Goal: Information Seeking & Learning: Learn about a topic

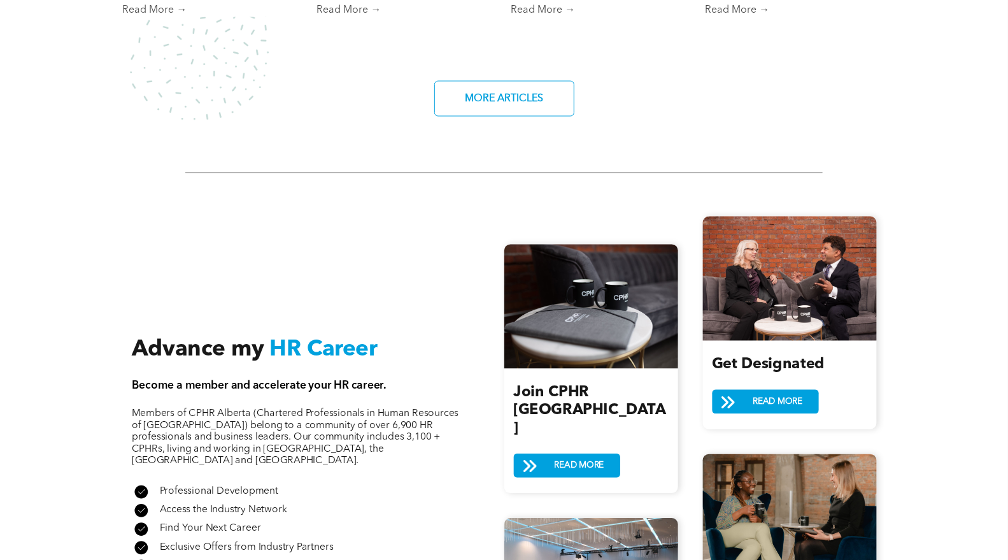
scroll to position [1131, 0]
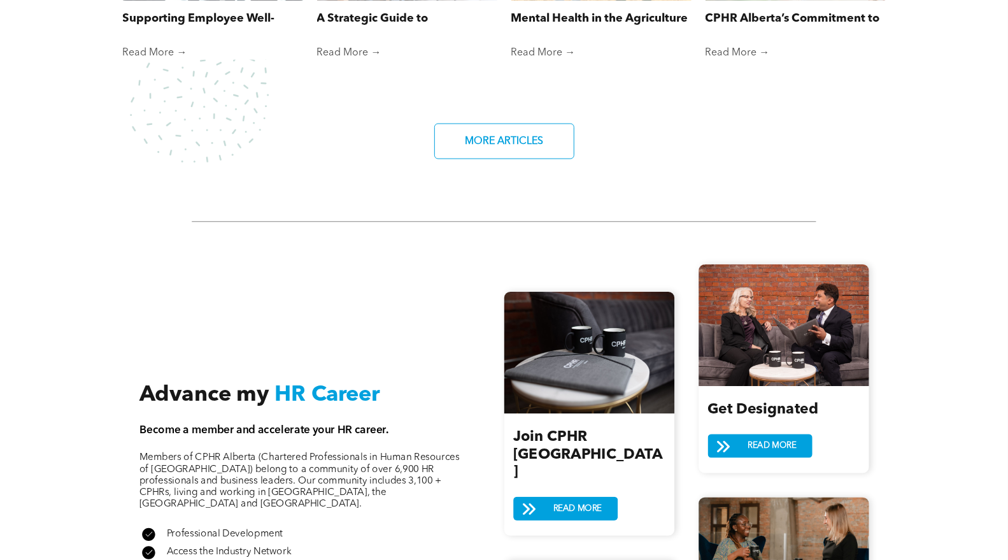
click at [514, 142] on span "MORE ARTICLES" at bounding box center [503, 141] width 87 height 25
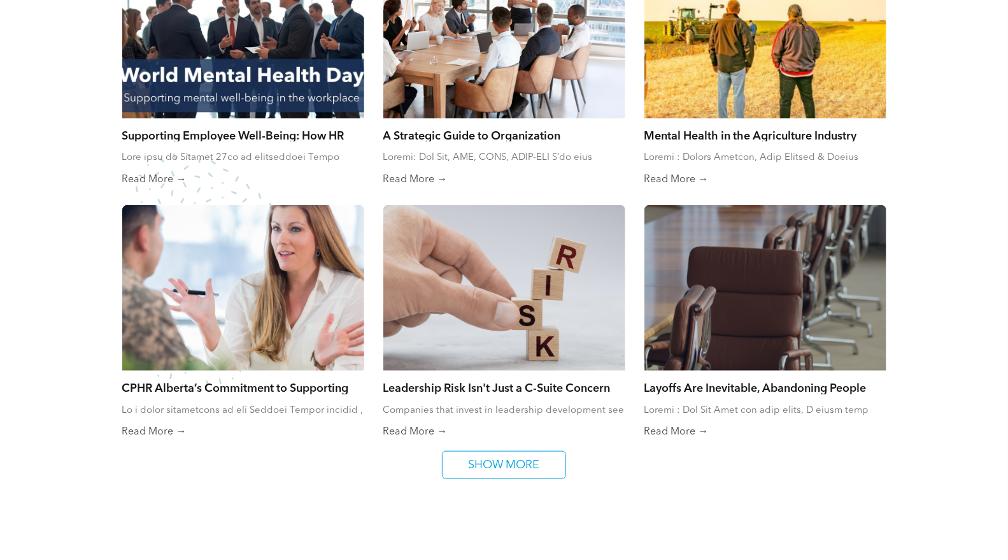
scroll to position [778, 0]
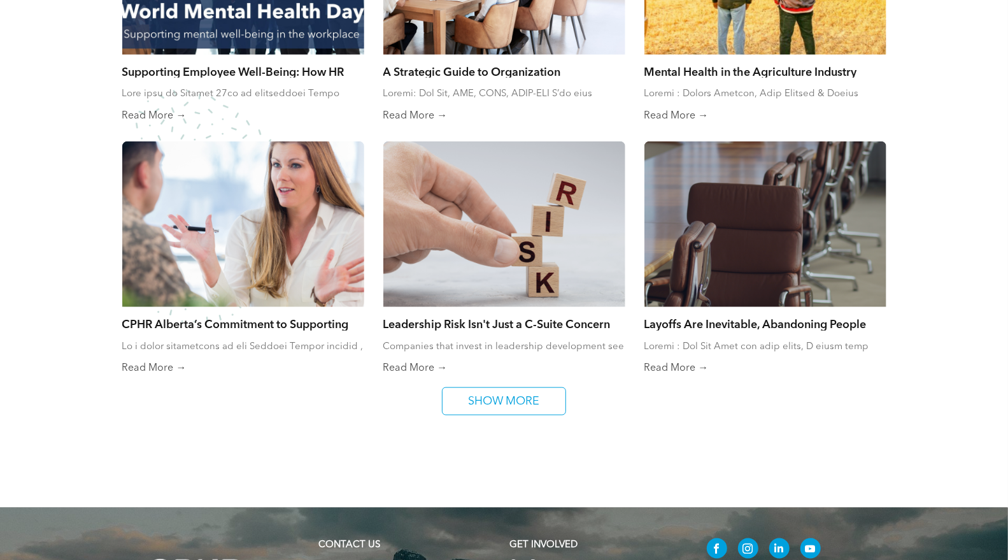
click at [508, 400] on span "SHOW MORE" at bounding box center [504, 401] width 80 height 27
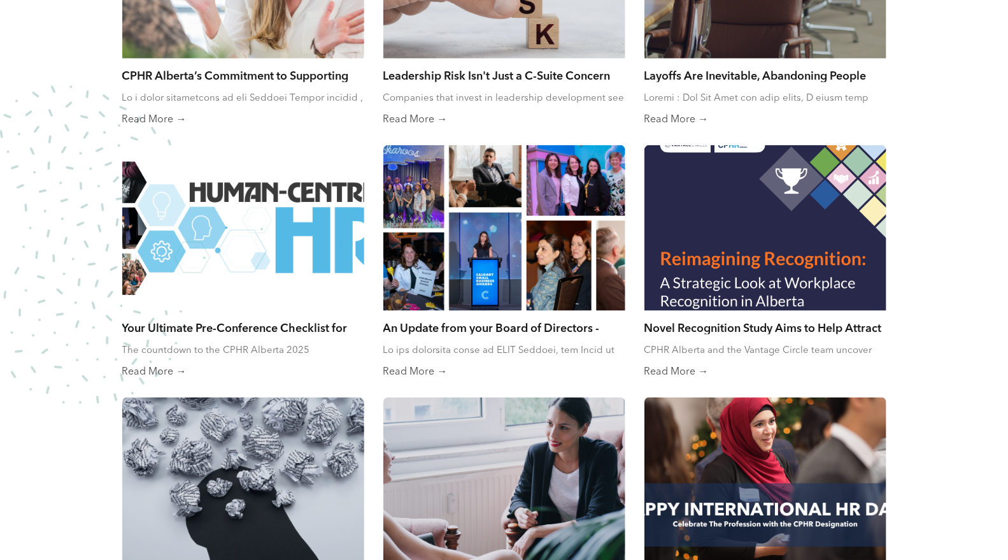
scroll to position [1061, 0]
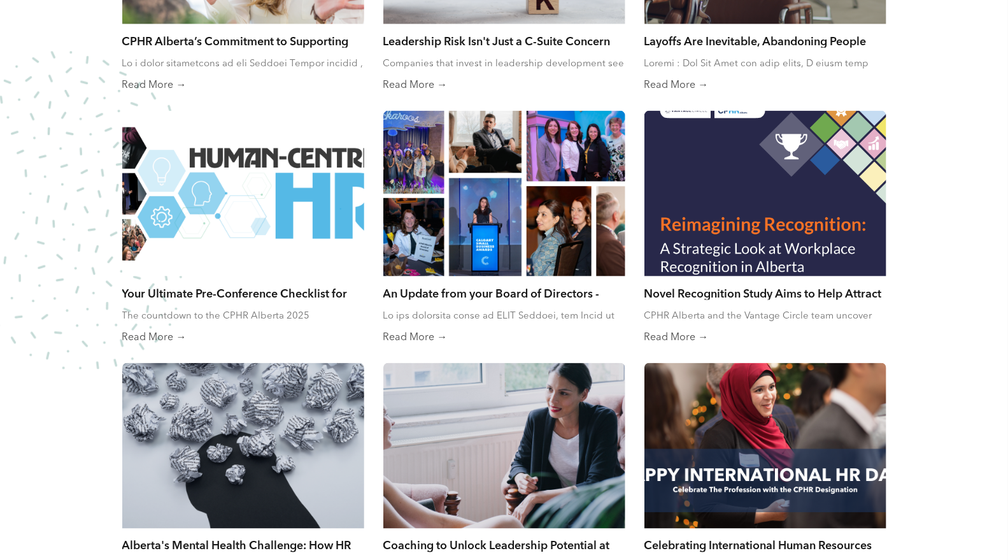
click at [488, 290] on link "An Update from your Board of Directors - June 2025" at bounding box center [504, 293] width 242 height 14
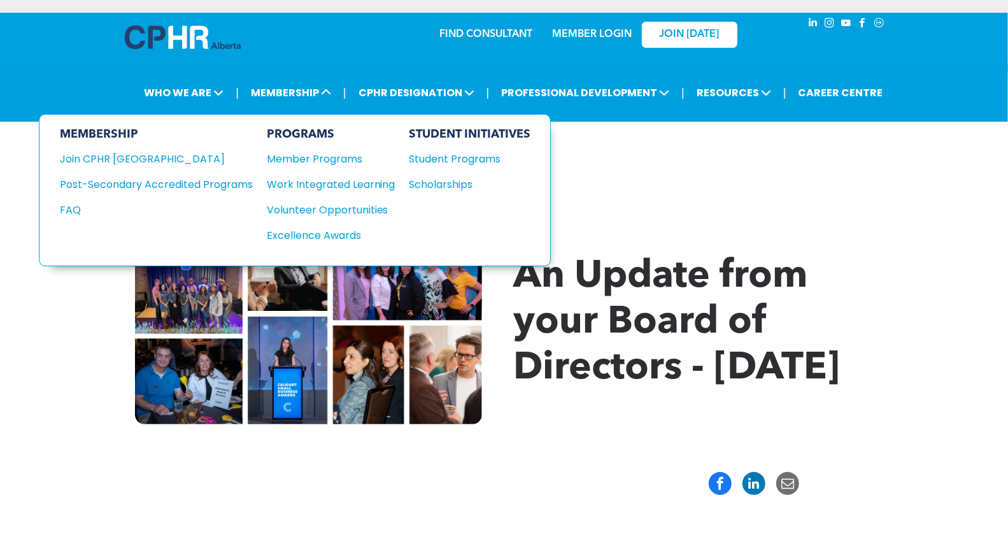
click at [103, 155] on div "Join CPHR [GEOGRAPHIC_DATA]" at bounding box center [147, 159] width 174 height 16
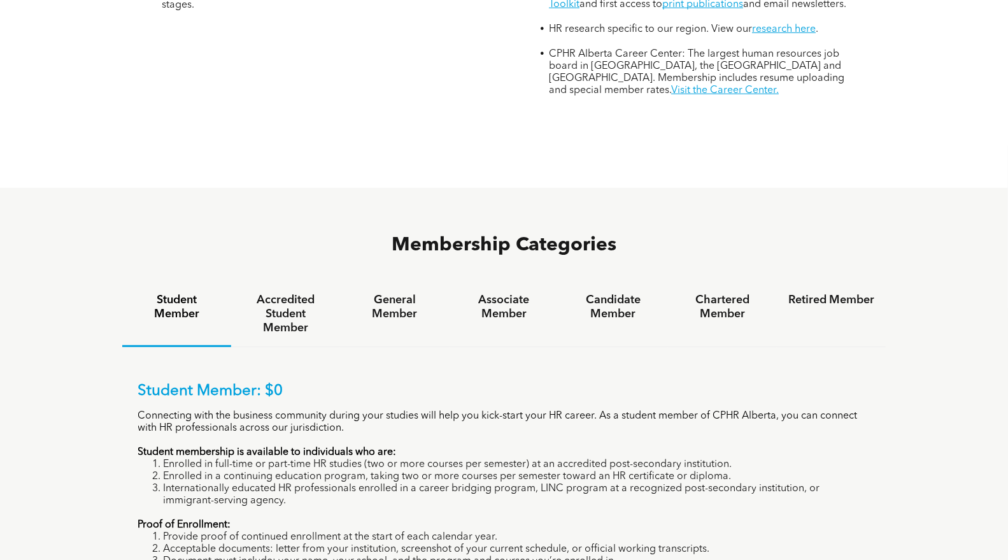
scroll to position [565, 0]
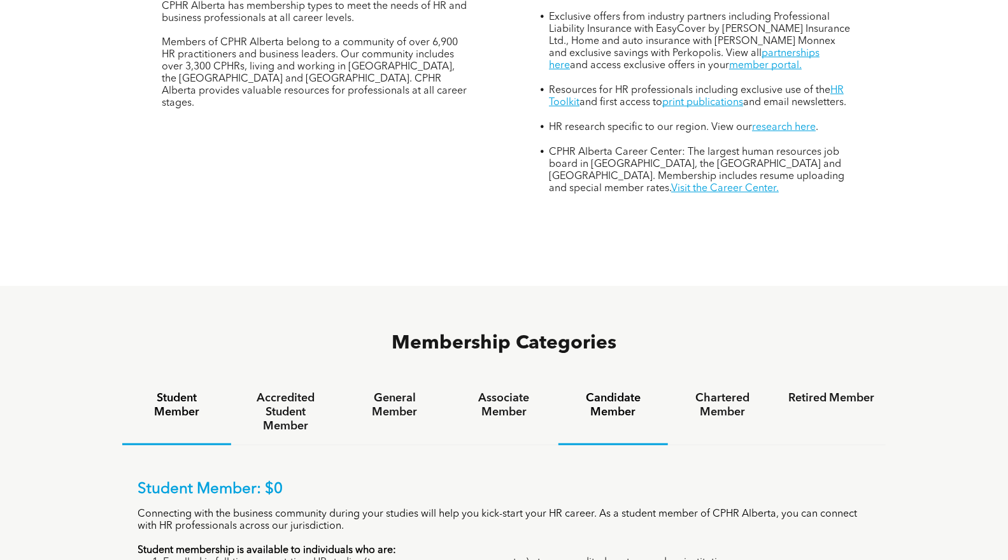
click at [604, 391] on h4 "Candidate Member" at bounding box center [613, 405] width 86 height 28
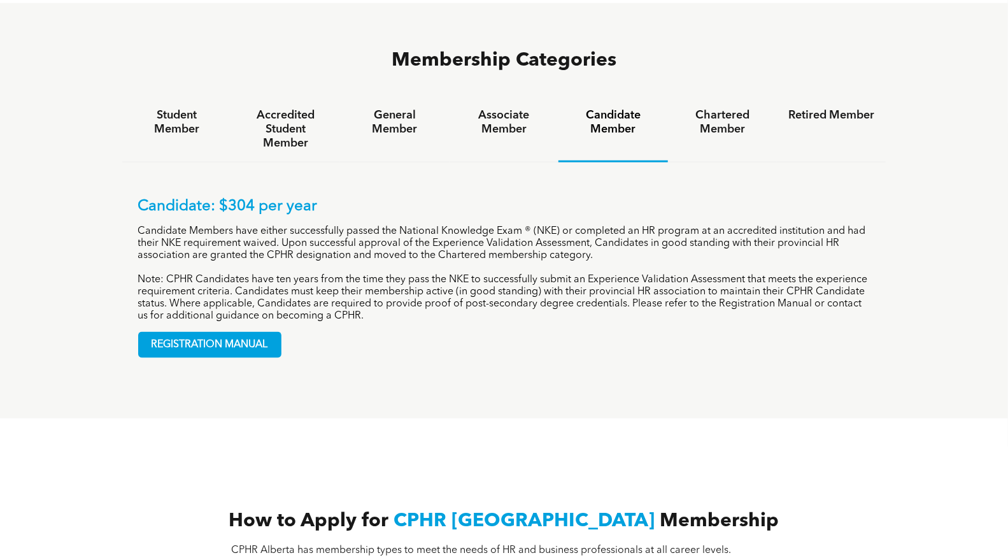
scroll to position [849, 0]
click at [714, 108] on h4 "Chartered Member" at bounding box center [722, 122] width 86 height 28
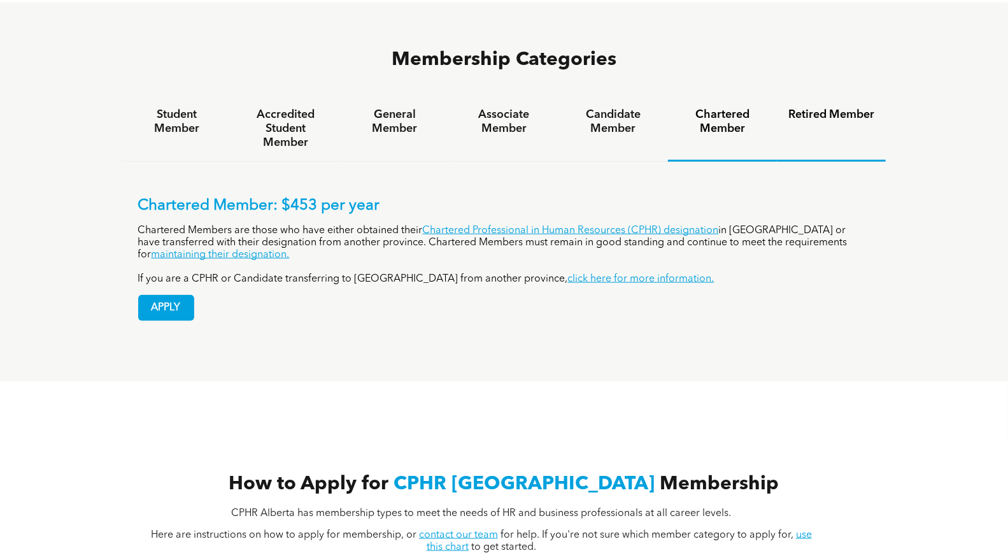
click at [831, 108] on h4 "Retired Member" at bounding box center [831, 115] width 86 height 14
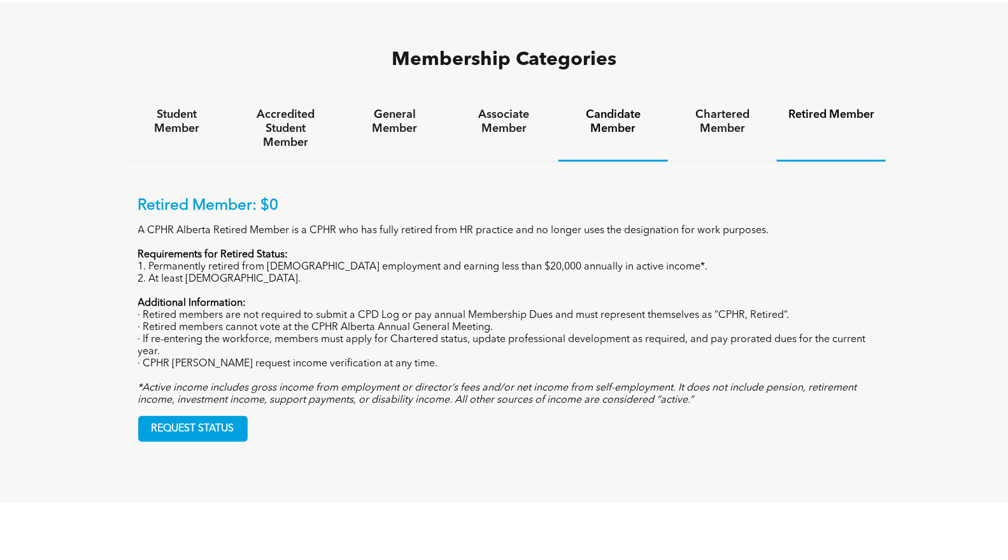
click at [599, 108] on h4 "Candidate Member" at bounding box center [613, 122] width 86 height 28
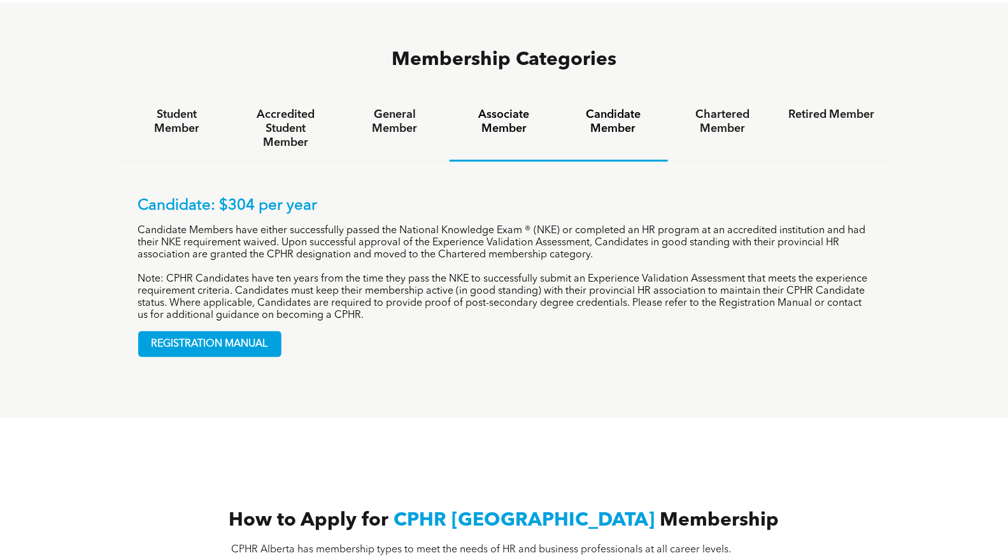
click at [502, 108] on h4 "Associate Member" at bounding box center [504, 122] width 86 height 28
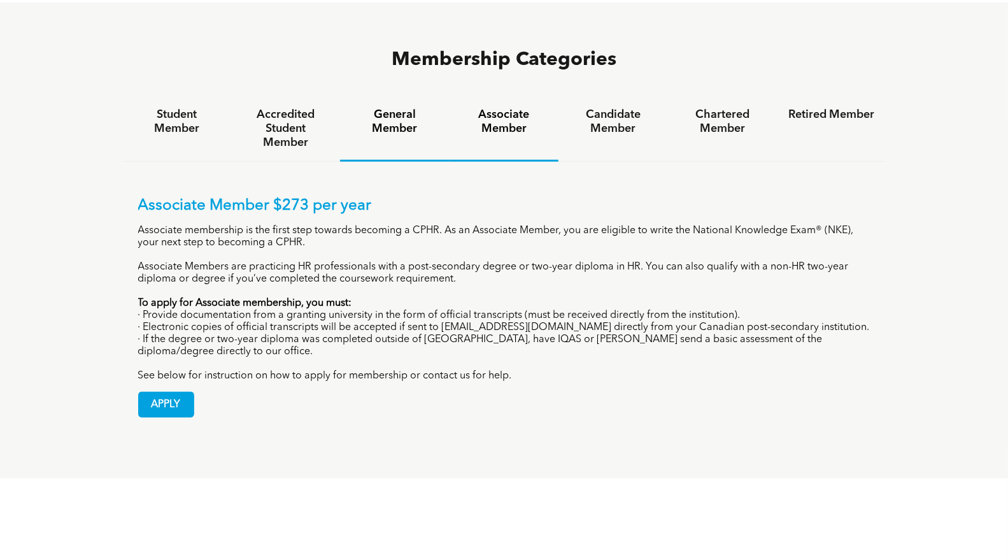
click at [412, 108] on h4 "General Member" at bounding box center [394, 122] width 86 height 28
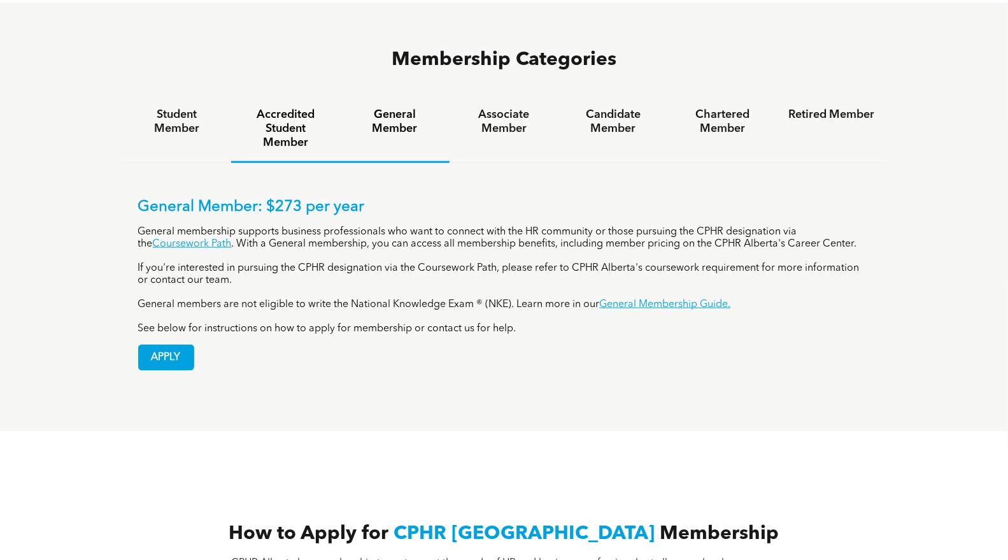
click at [310, 108] on h4 "Accredited Student Member" at bounding box center [286, 129] width 86 height 42
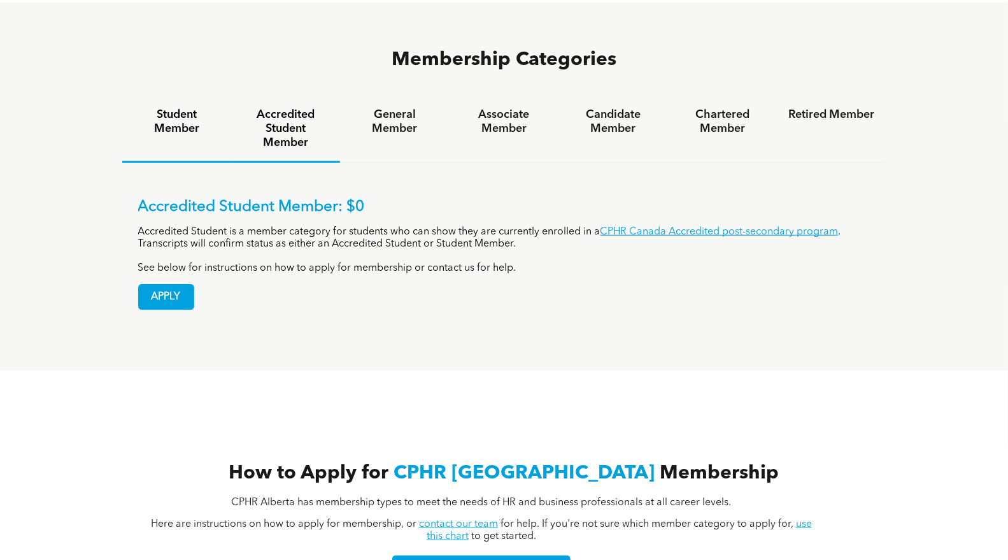
click at [183, 108] on h4 "Student Member" at bounding box center [177, 122] width 86 height 28
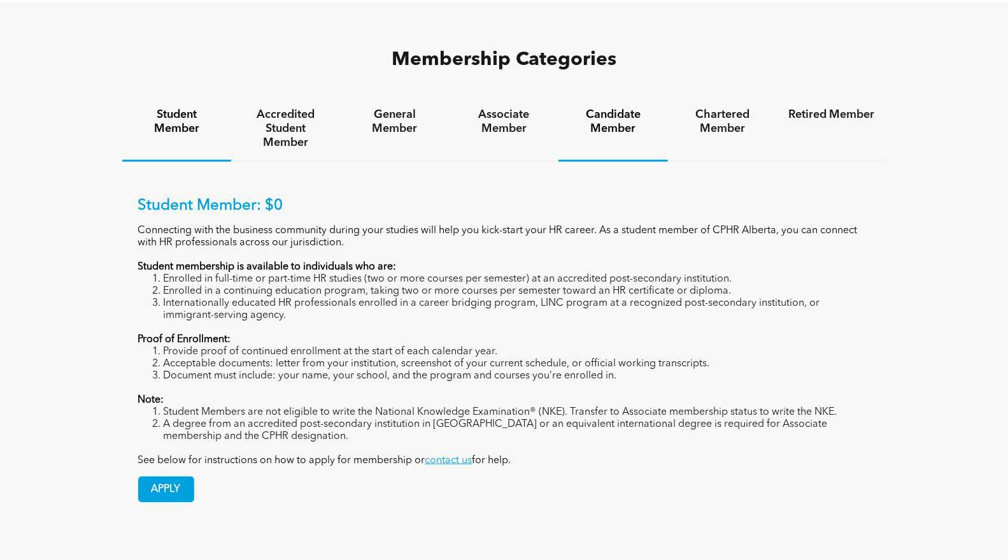
click at [621, 108] on h4 "Candidate Member" at bounding box center [613, 122] width 86 height 28
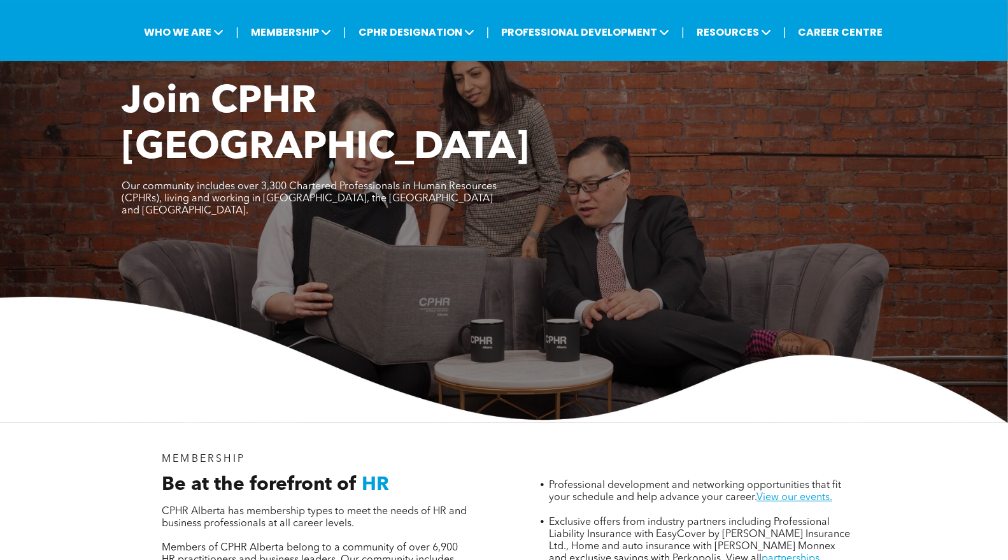
scroll to position [0, 0]
